Goal: Find specific page/section: Find specific page/section

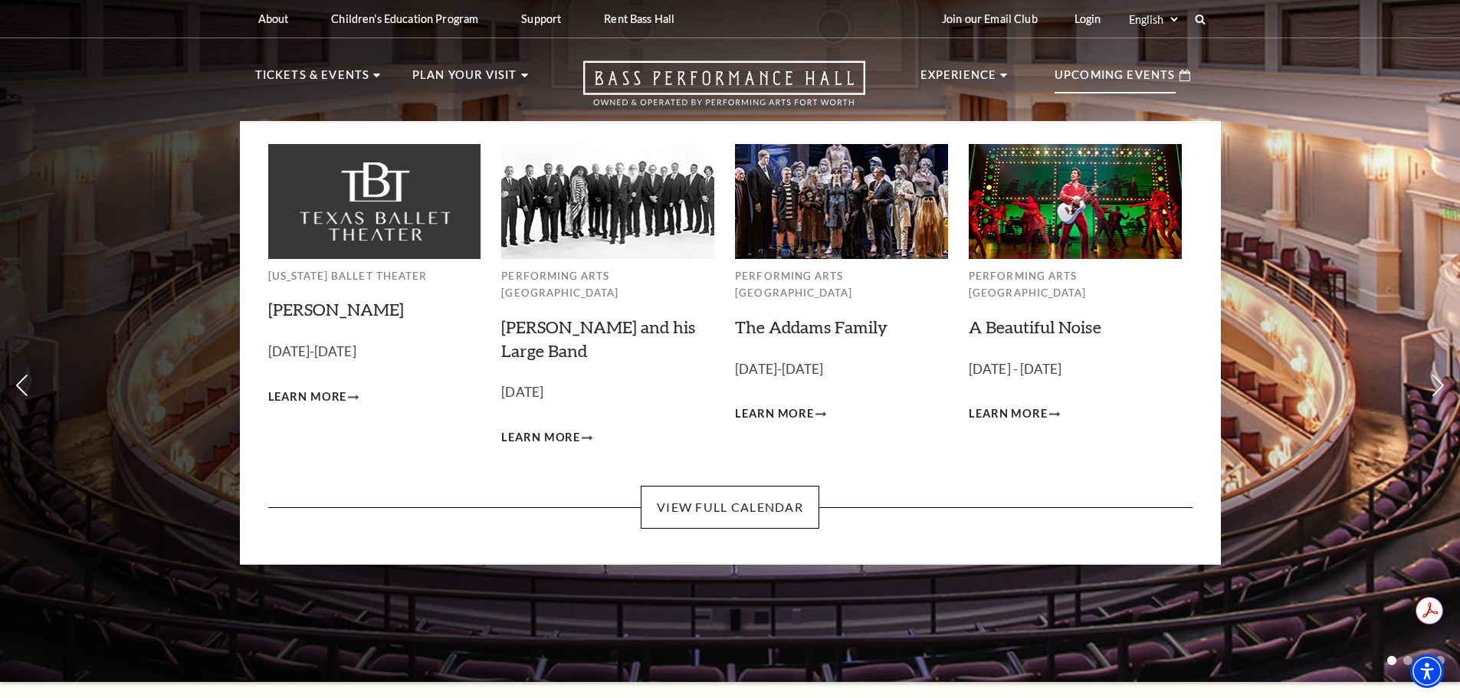
click at [1114, 69] on p "Upcoming Events" at bounding box center [1114, 80] width 121 height 28
click at [731, 486] on link "View Full Calendar" at bounding box center [730, 507] width 179 height 43
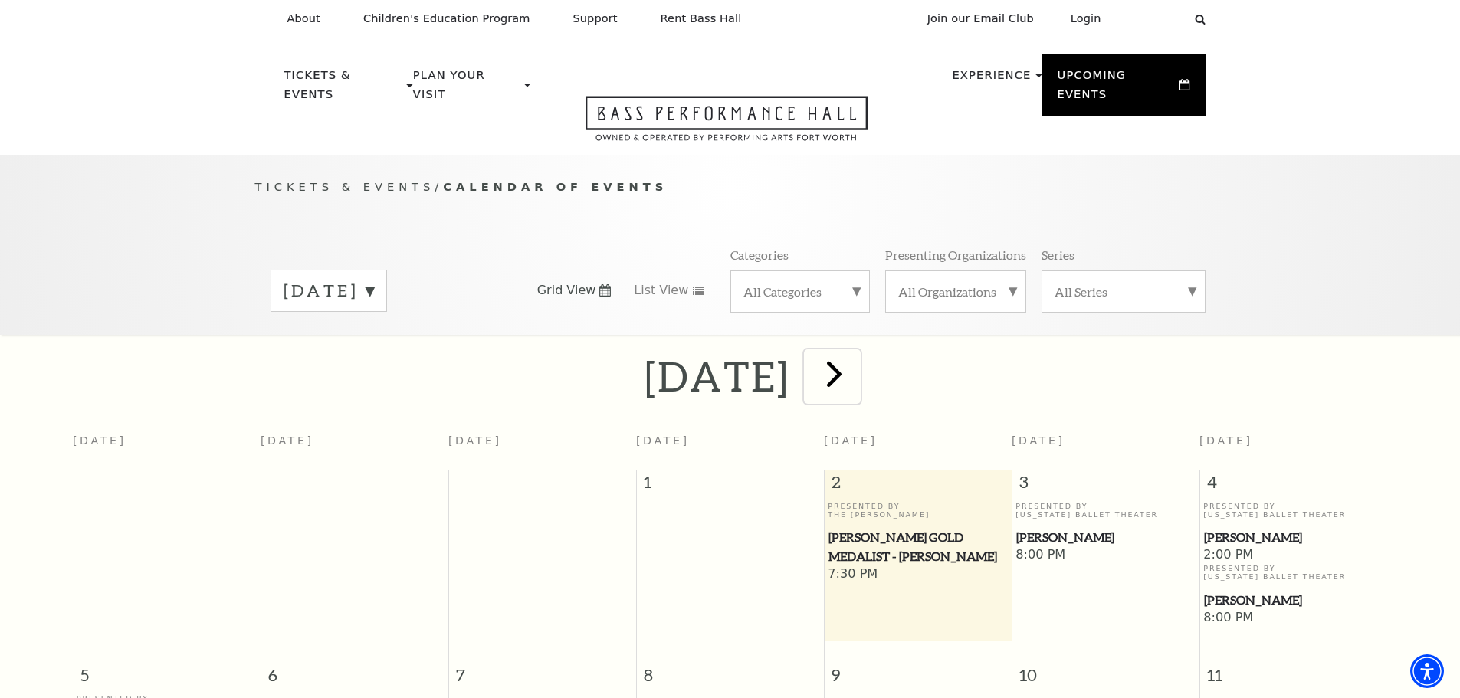
click at [856, 357] on span "next" at bounding box center [834, 374] width 44 height 44
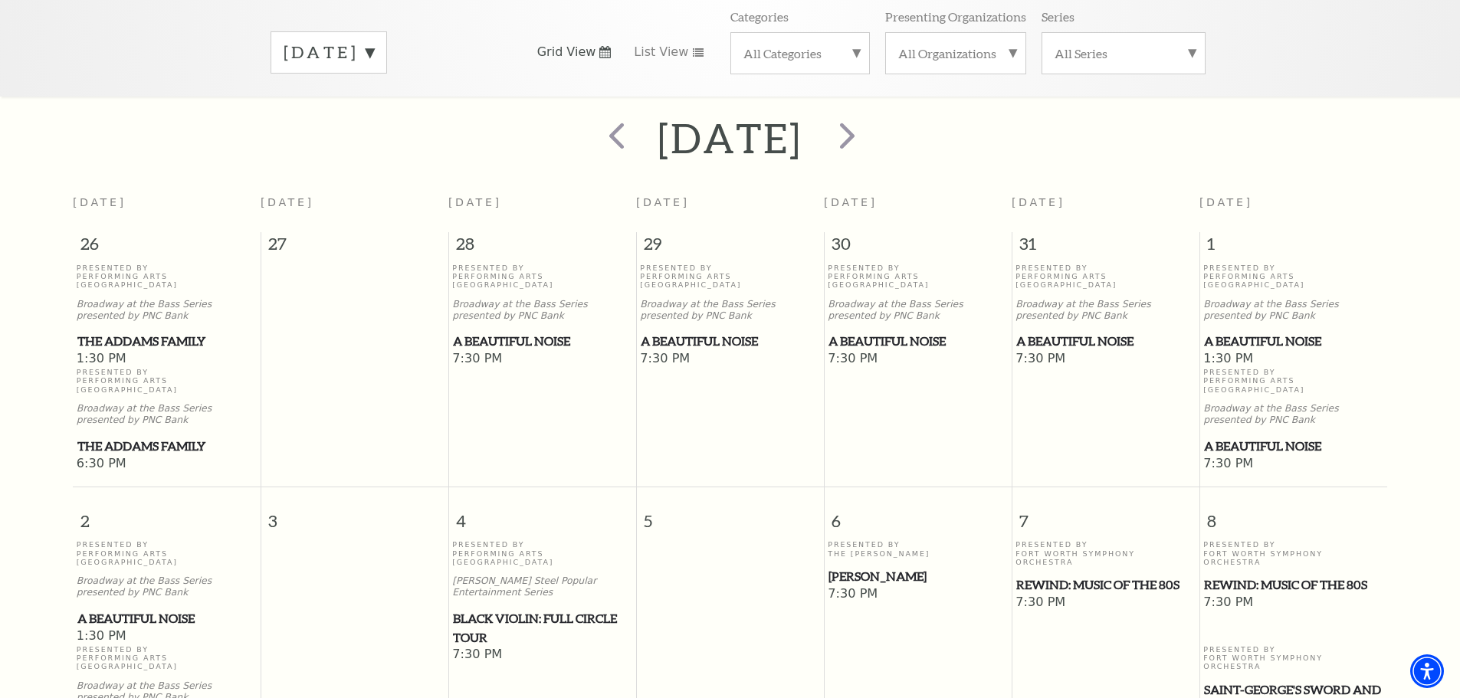
scroll to position [59, 0]
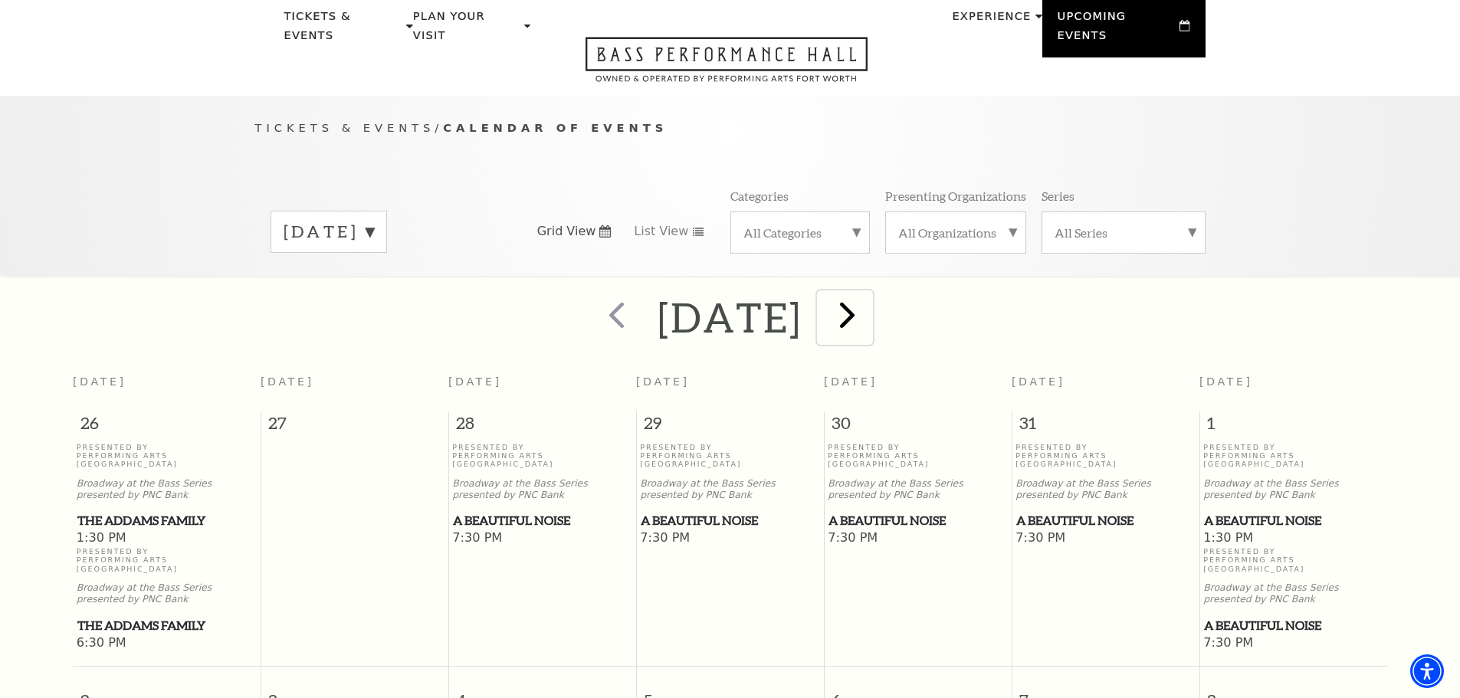
click at [869, 293] on span "next" at bounding box center [847, 315] width 44 height 44
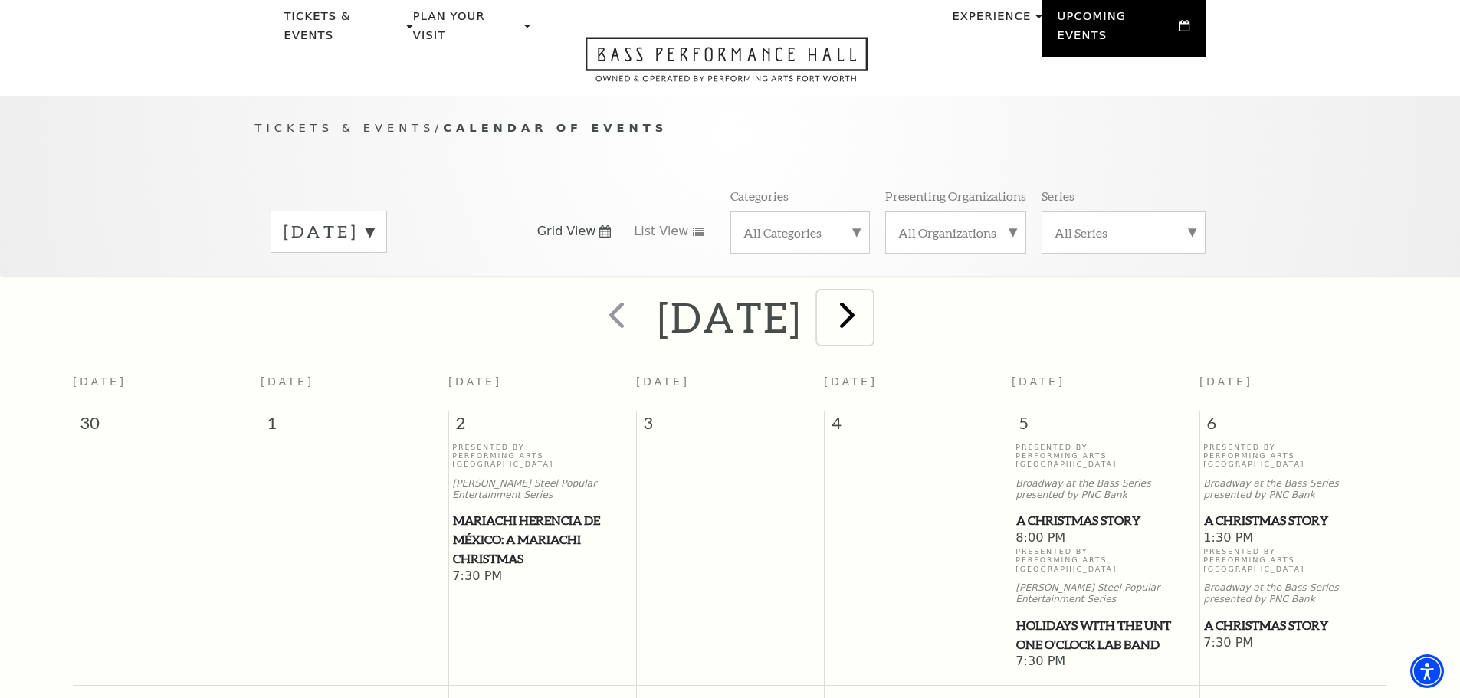
click at [869, 297] on span "next" at bounding box center [847, 315] width 44 height 44
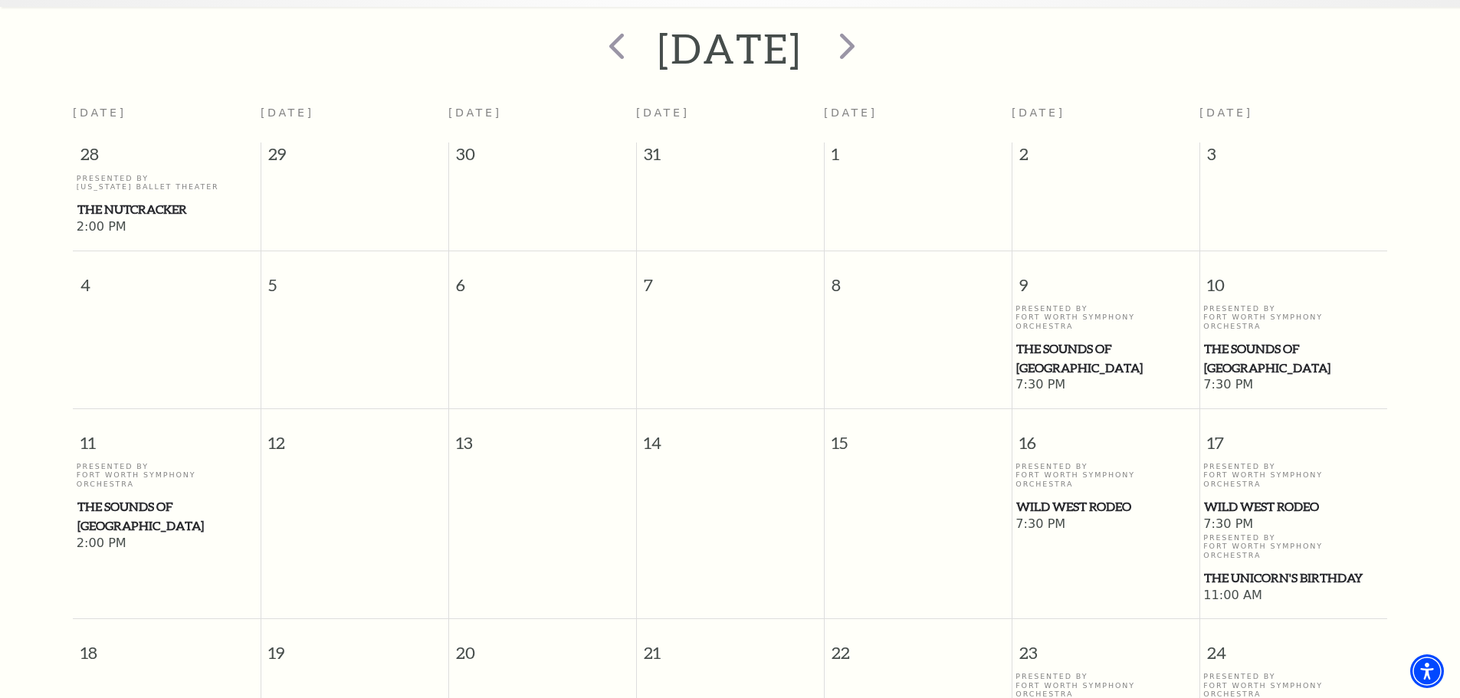
scroll to position [212, 0]
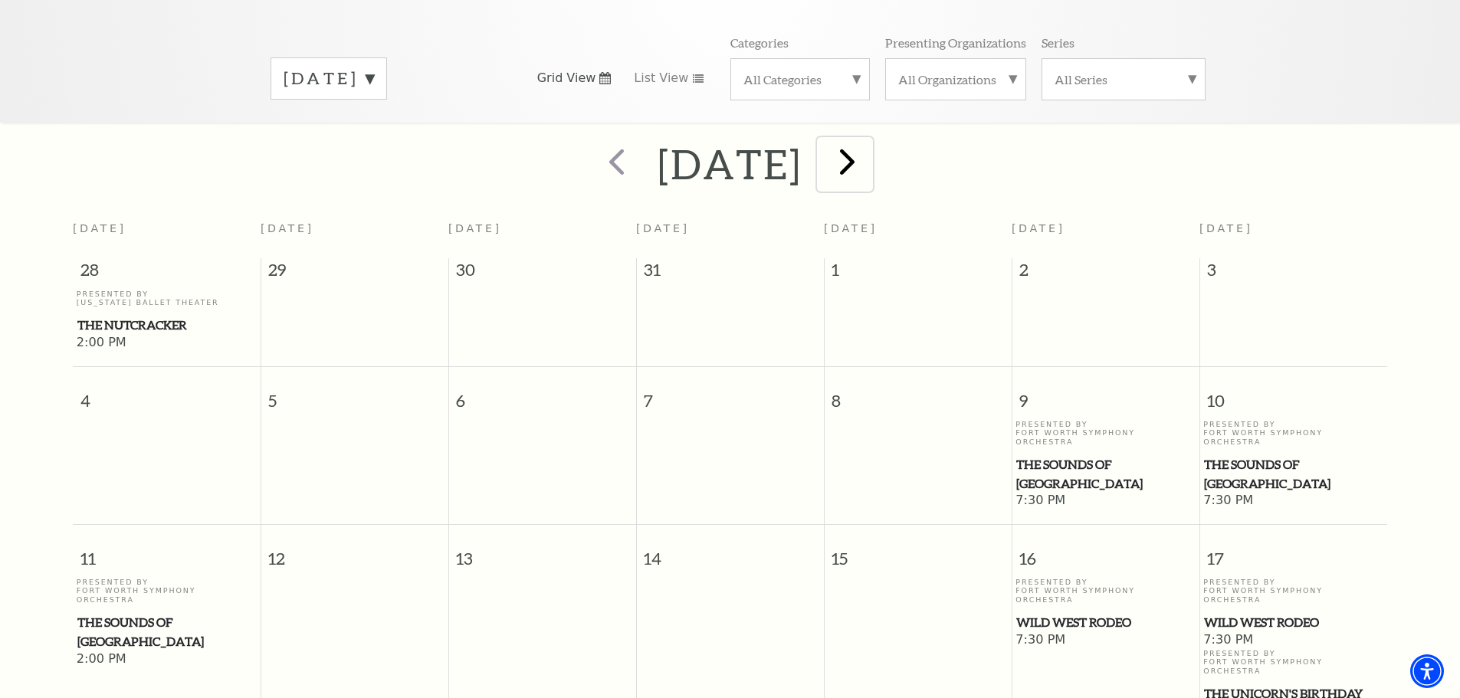
click at [869, 154] on span "next" at bounding box center [847, 161] width 44 height 44
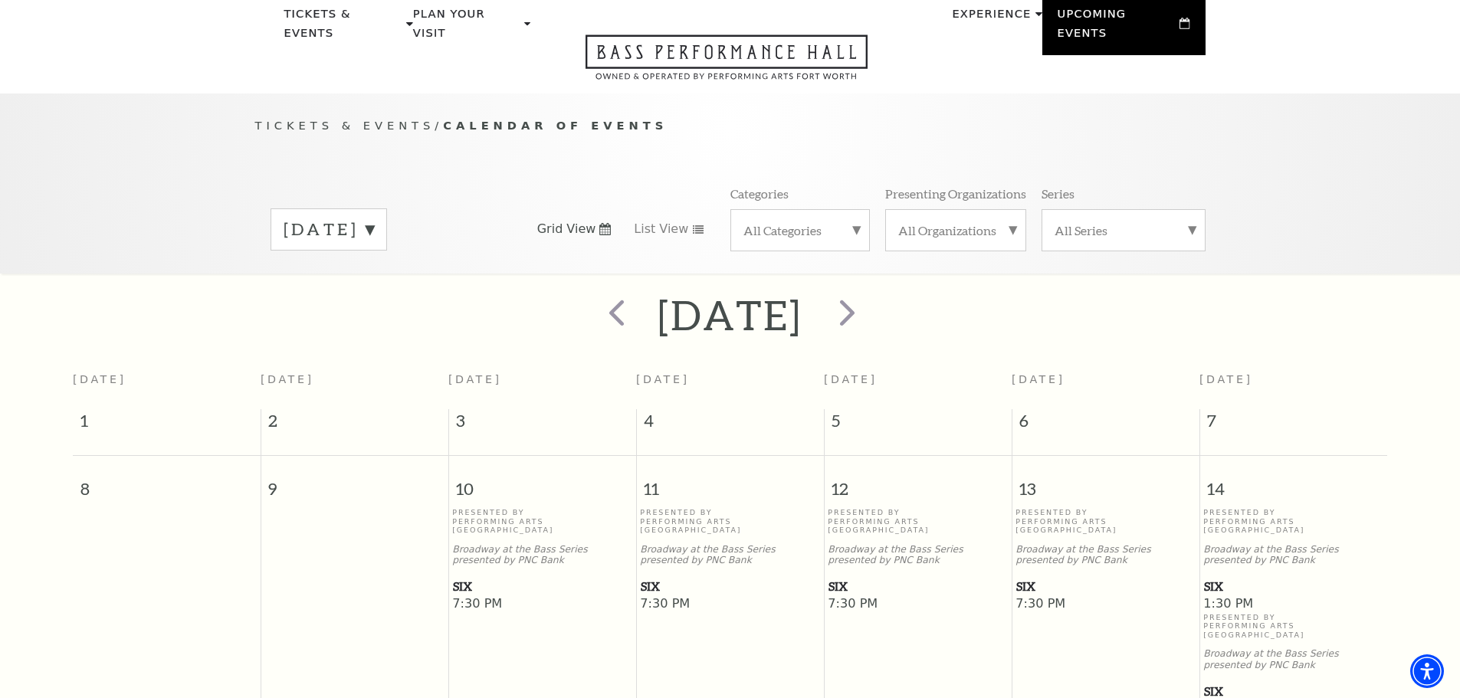
scroll to position [0, 0]
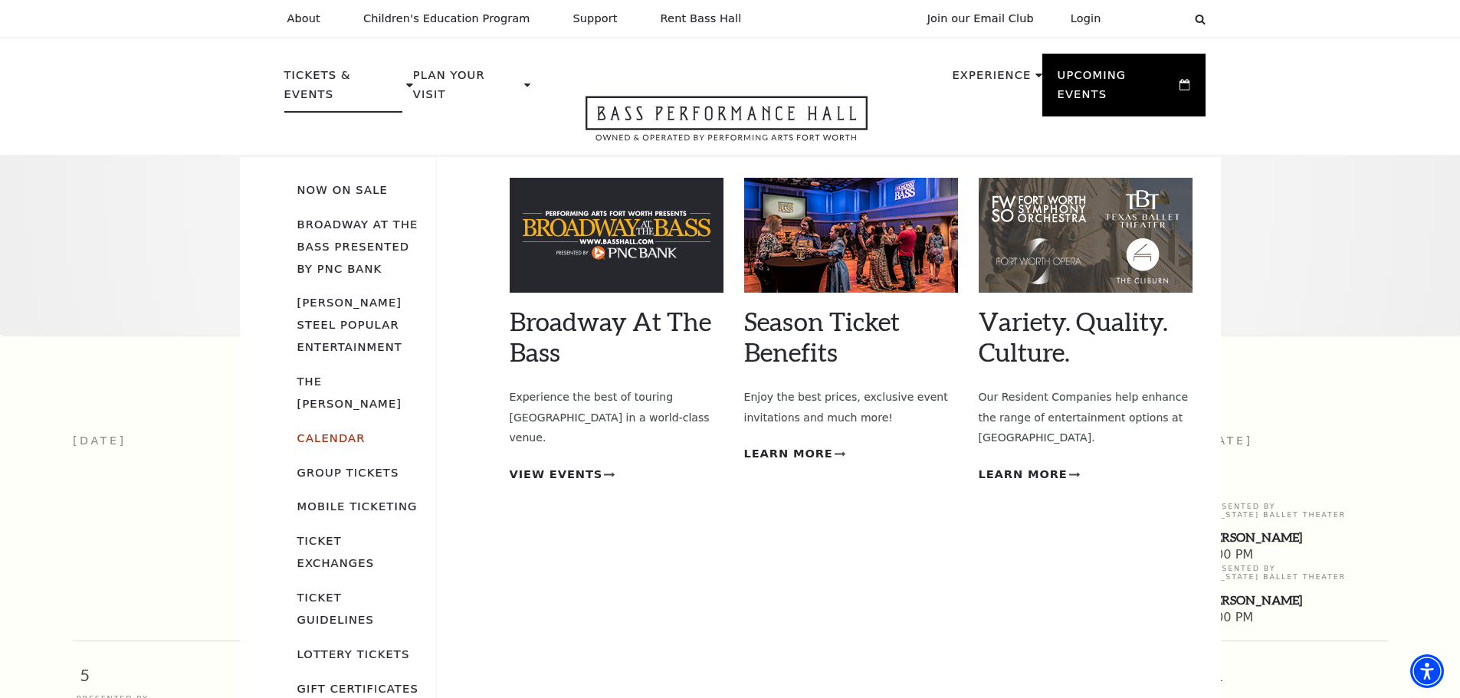
click at [338, 431] on link "Calendar" at bounding box center [331, 437] width 68 height 13
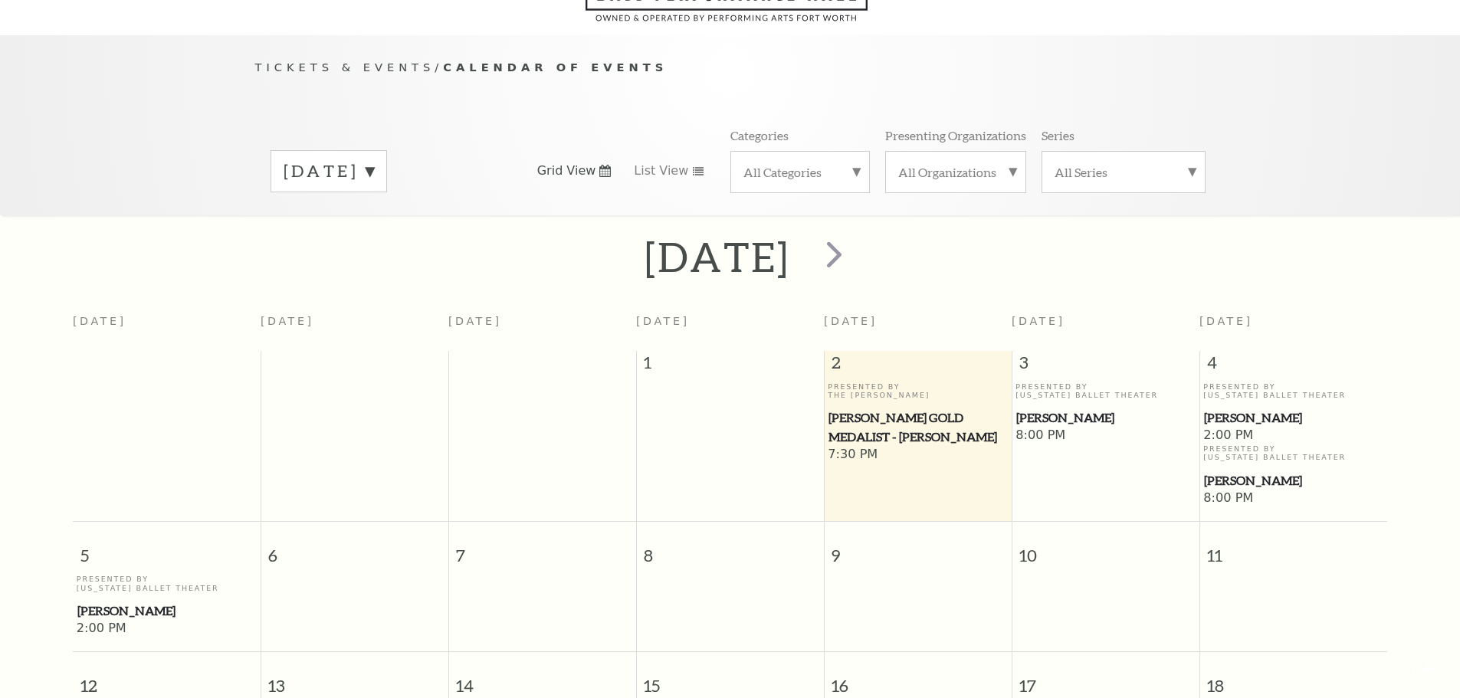
scroll to position [136, 0]
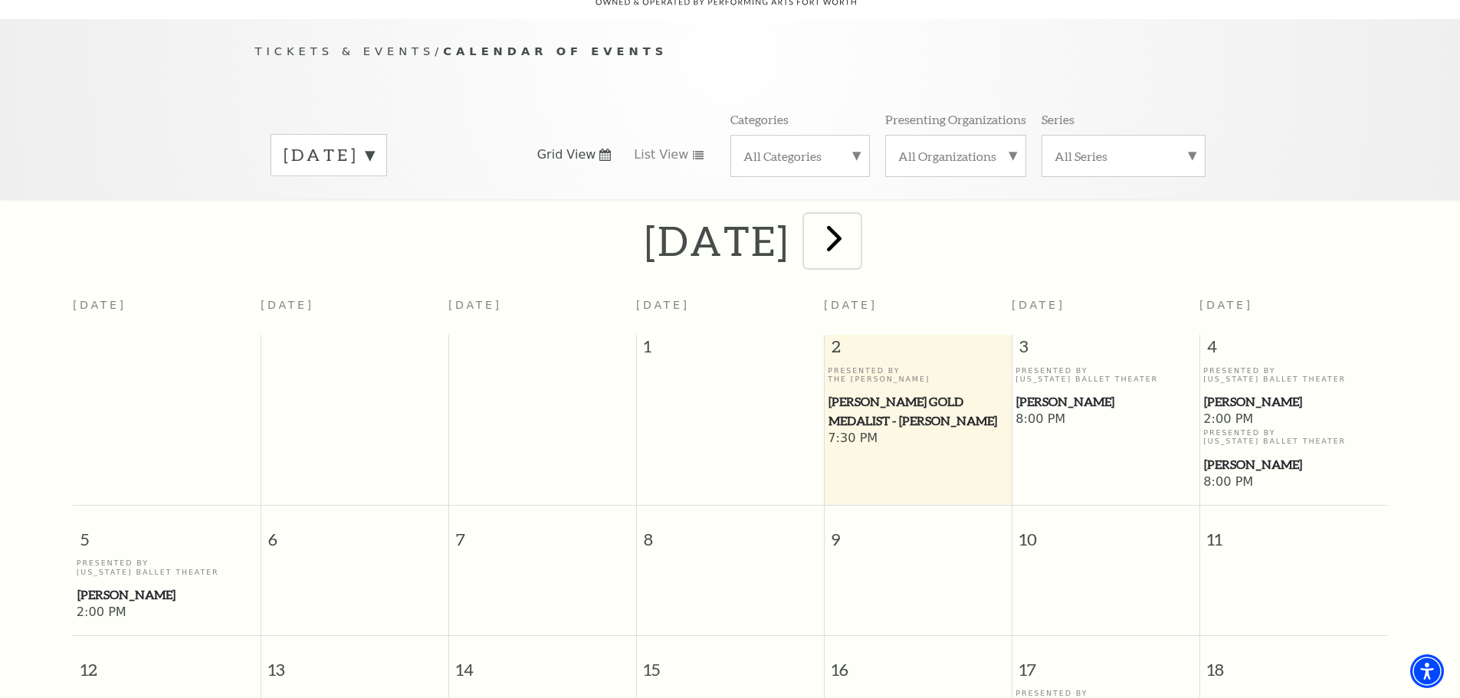
click at [856, 218] on span "next" at bounding box center [834, 238] width 44 height 44
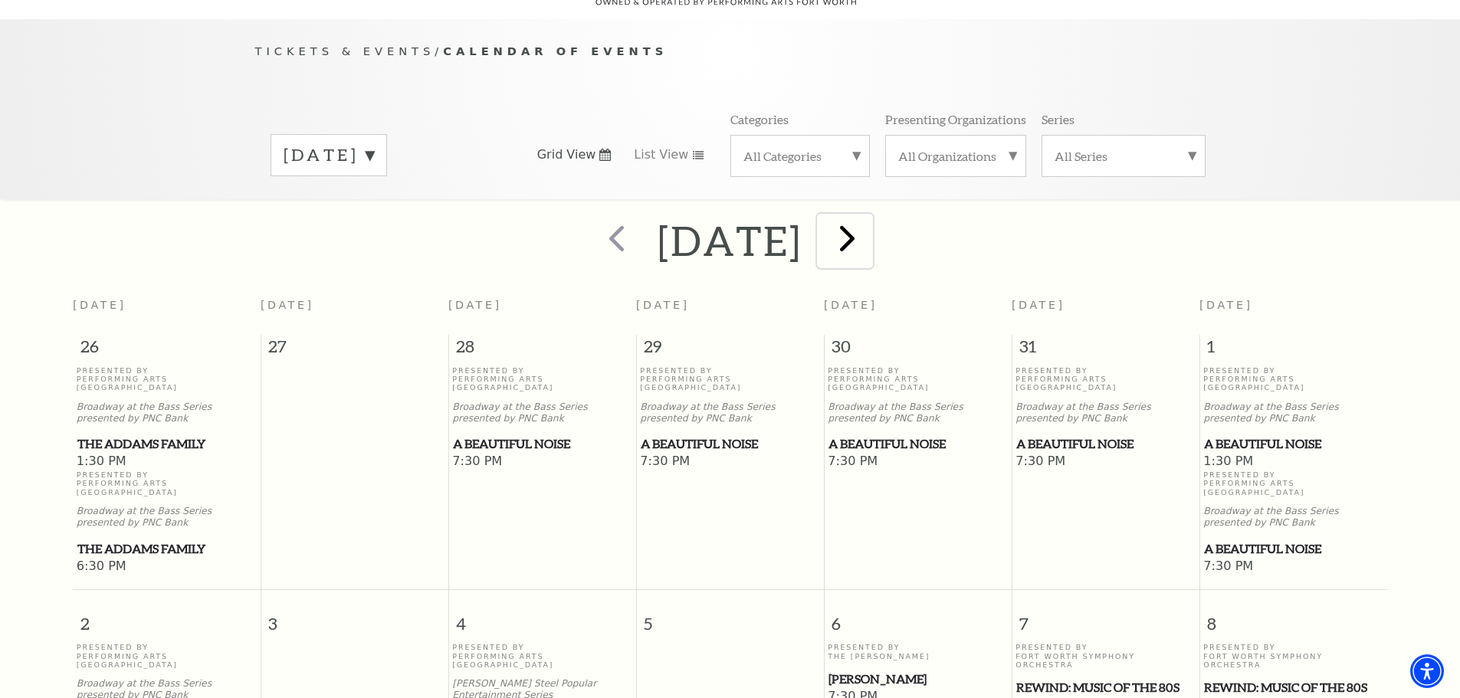
click at [869, 221] on span "next" at bounding box center [847, 238] width 44 height 44
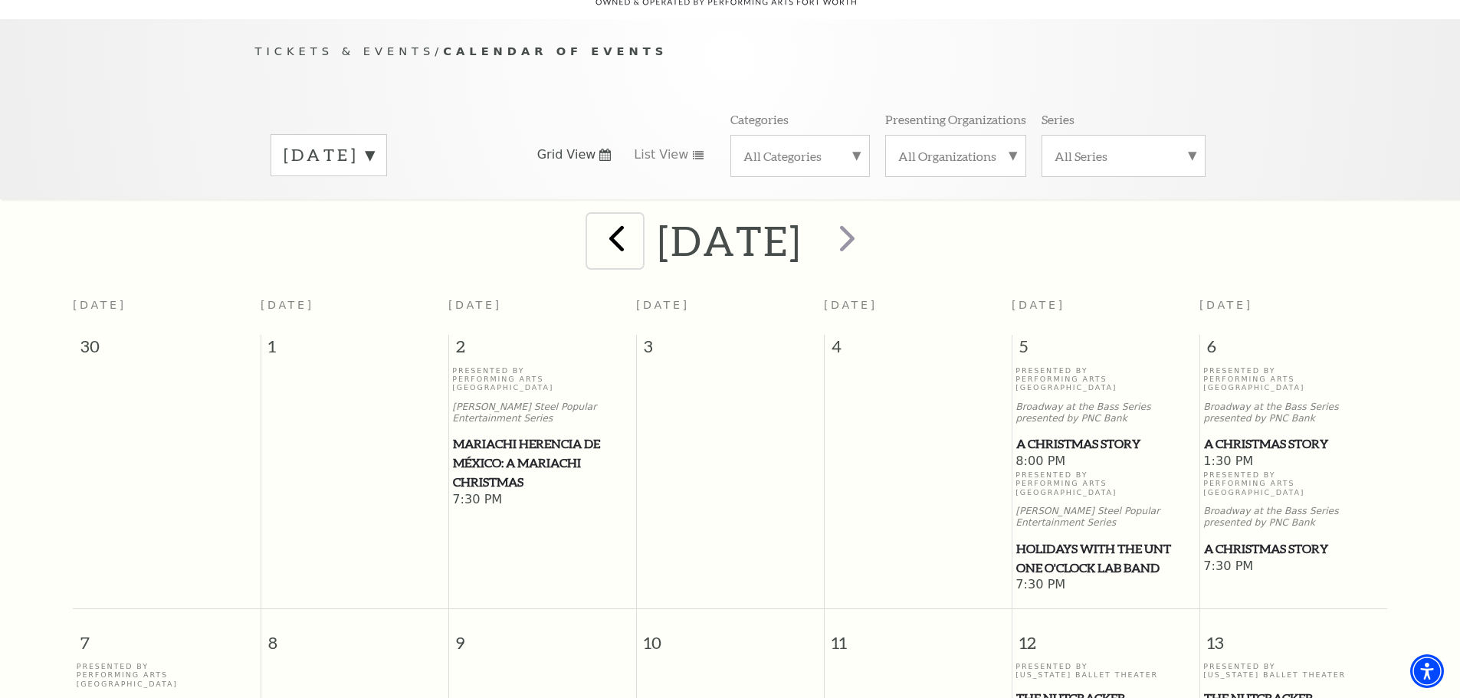
click at [595, 226] on span "prev" at bounding box center [617, 238] width 44 height 44
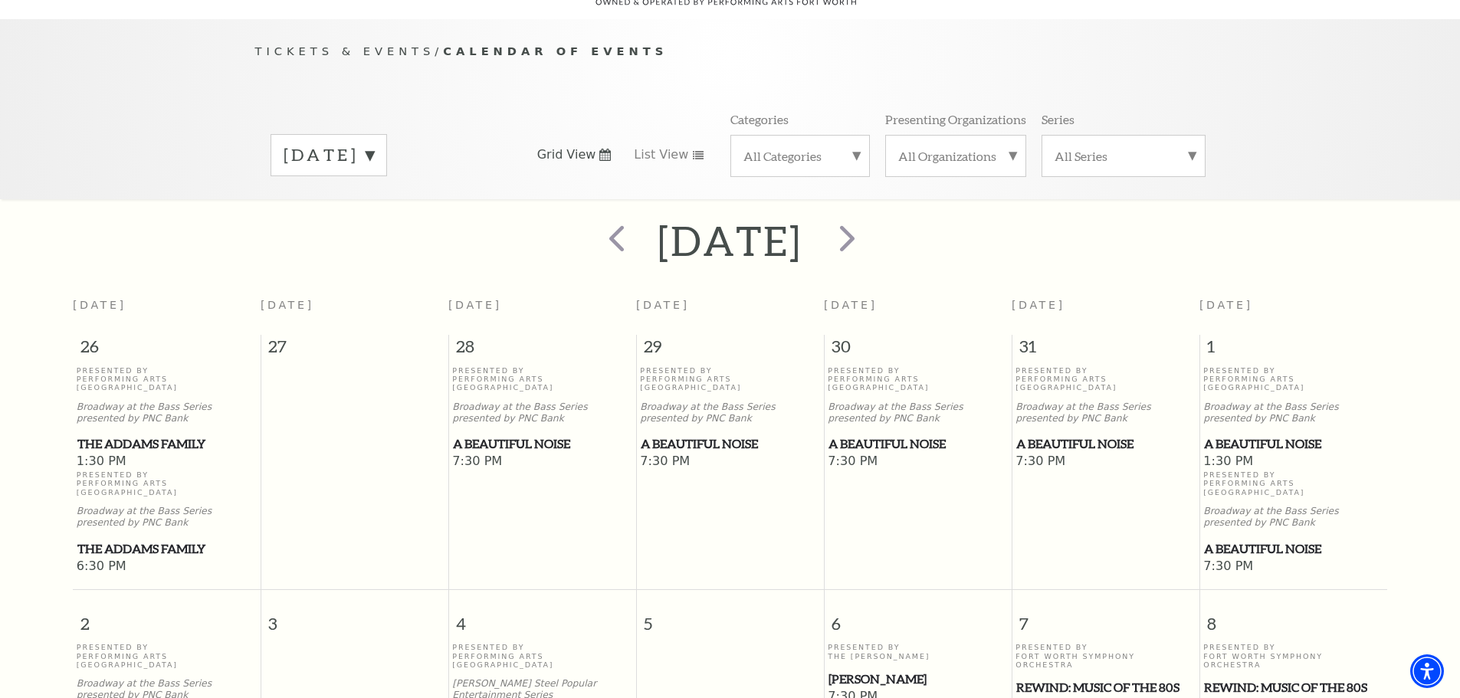
scroll to position [0, 0]
